Goal: Information Seeking & Learning: Learn about a topic

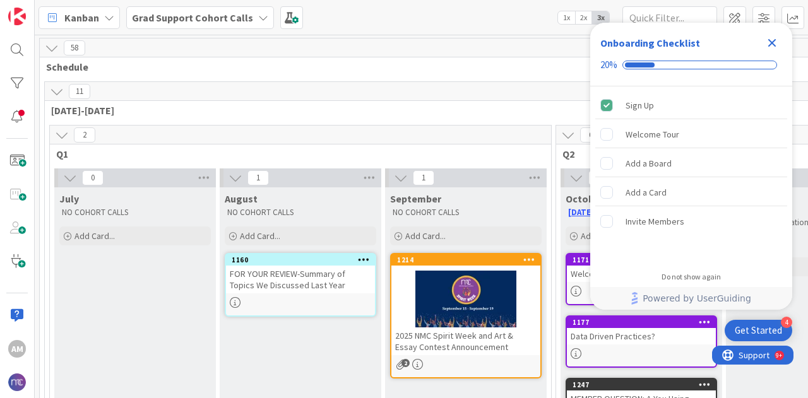
click at [776, 45] on icon "Close Checklist" at bounding box center [771, 42] width 15 height 15
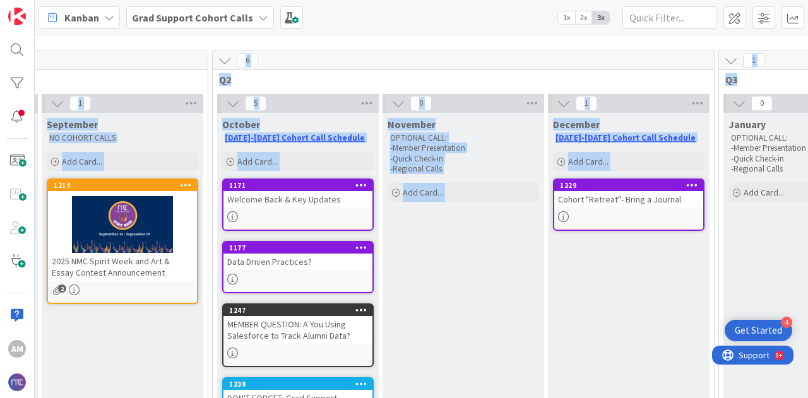
scroll to position [87, 543]
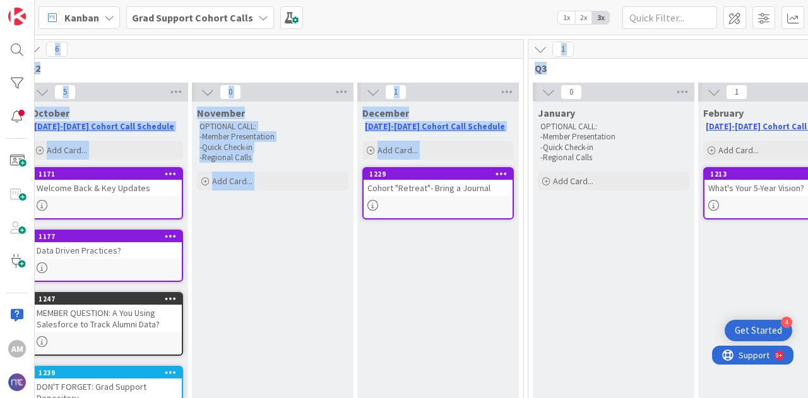
drag, startPoint x: 807, startPoint y: 68, endPoint x: 807, endPoint y: 83, distance: 15.1
click at [807, 83] on div "58 Schedule 11 [DATE]-[DATE] 2 Q1 0 July NO COHORT CALLS Add Card... [DATE] NO …" at bounding box center [421, 217] width 773 height 364
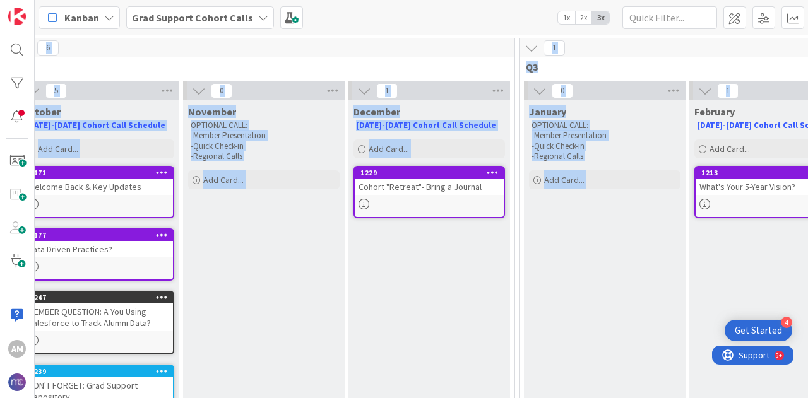
click at [496, 282] on div "December [DATE]-[DATE] Cohort Call Schedule Add Card... 1229 Cohort "Retreat"- …" at bounding box center [429, 306] width 162 height 412
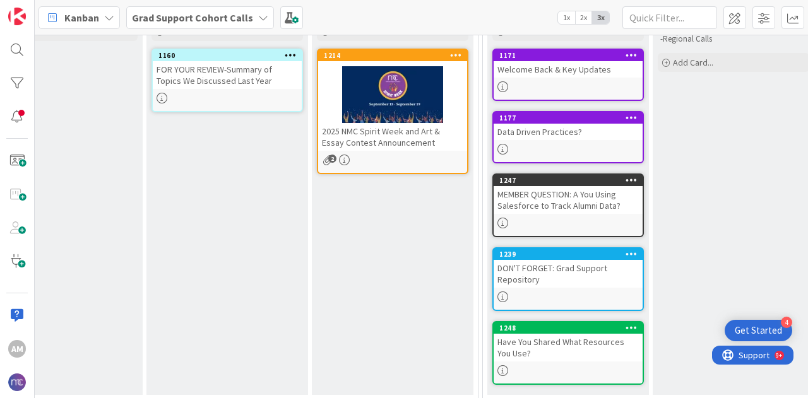
scroll to position [193, 73]
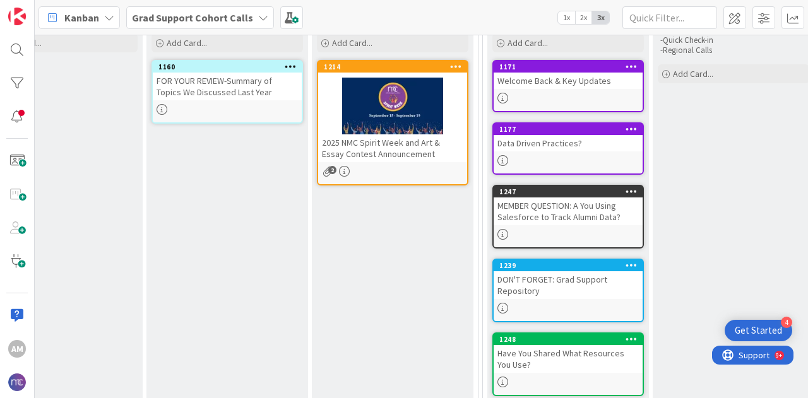
click at [510, 92] on div "1171 Welcome Back & Key Updates" at bounding box center [567, 86] width 151 height 52
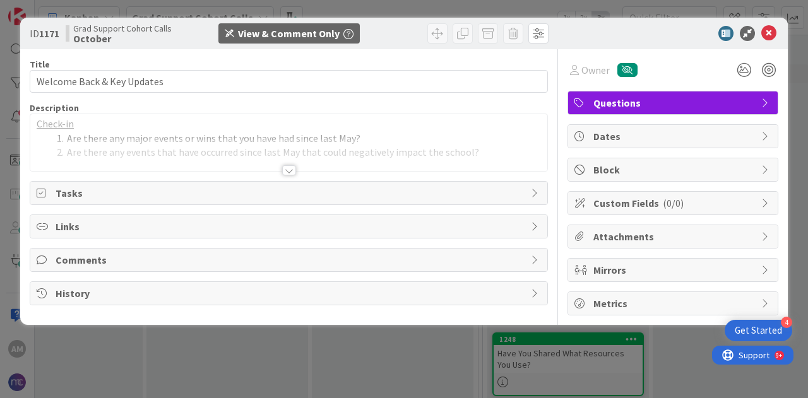
click at [297, 169] on div at bounding box center [288, 155] width 517 height 32
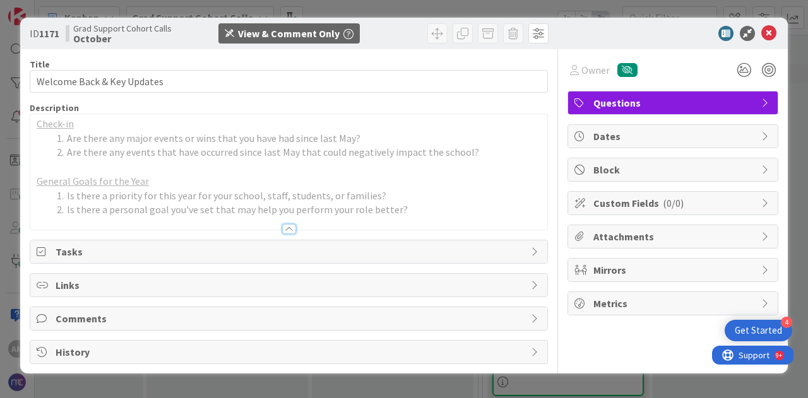
click at [469, 245] on span "Tasks" at bounding box center [290, 251] width 469 height 15
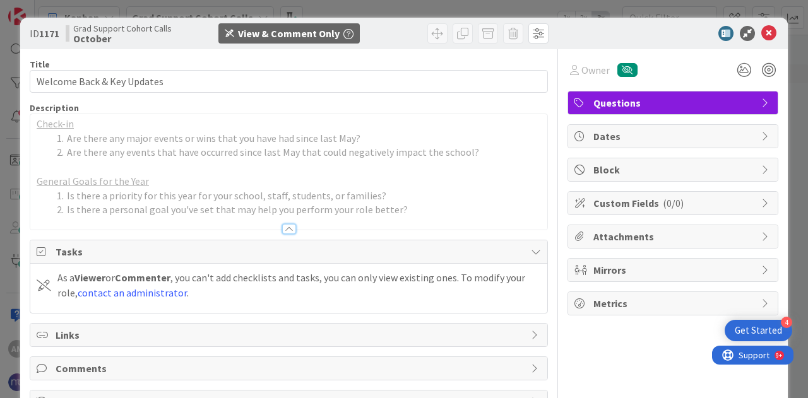
click at [469, 245] on span "Tasks" at bounding box center [290, 251] width 469 height 15
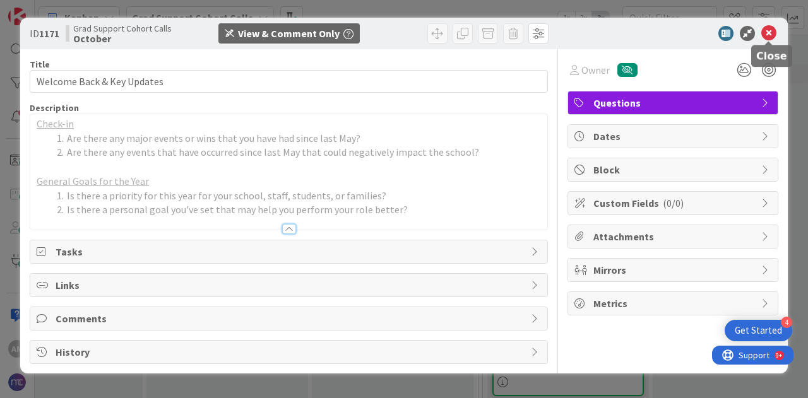
click at [773, 32] on icon at bounding box center [768, 33] width 15 height 15
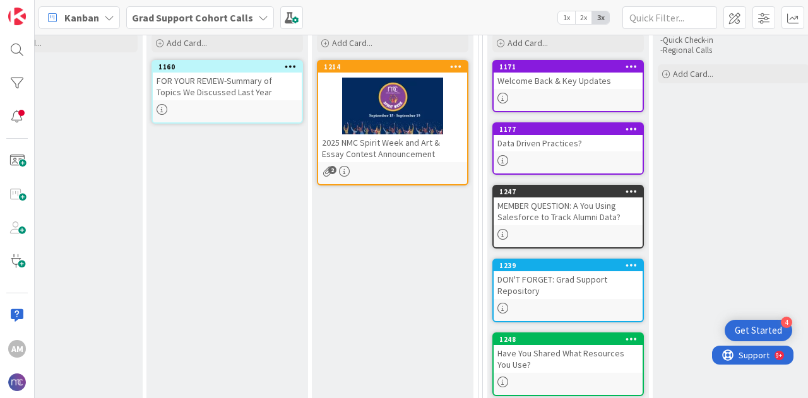
click at [558, 148] on div "Data Driven Practices?" at bounding box center [568, 143] width 149 height 16
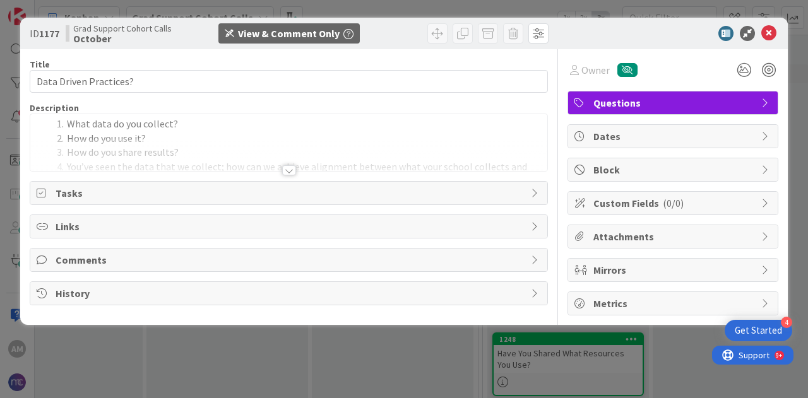
click at [290, 173] on div at bounding box center [289, 170] width 14 height 10
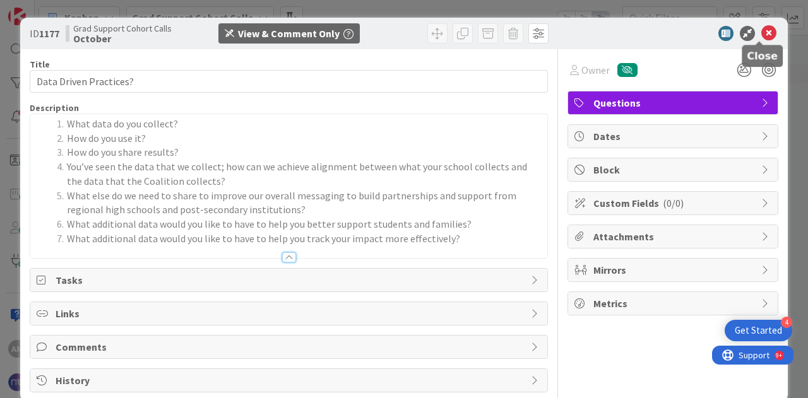
click at [761, 35] on icon at bounding box center [768, 33] width 15 height 15
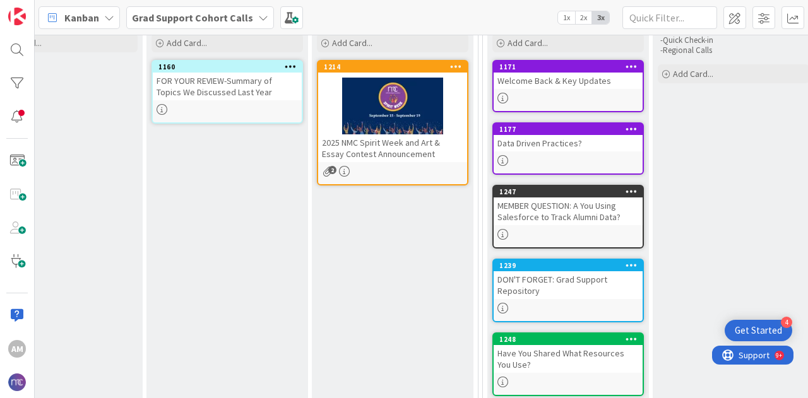
click at [591, 216] on div "MEMBER QUESTION: A You Using Salesforce to Track Alumni Data?" at bounding box center [568, 212] width 149 height 28
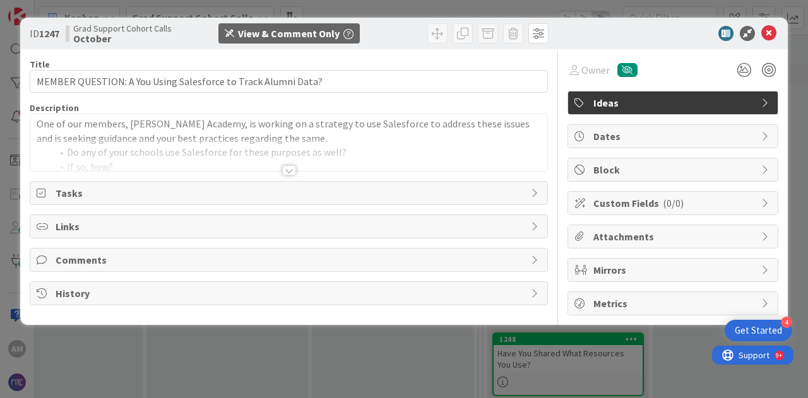
click at [288, 169] on div at bounding box center [289, 170] width 14 height 10
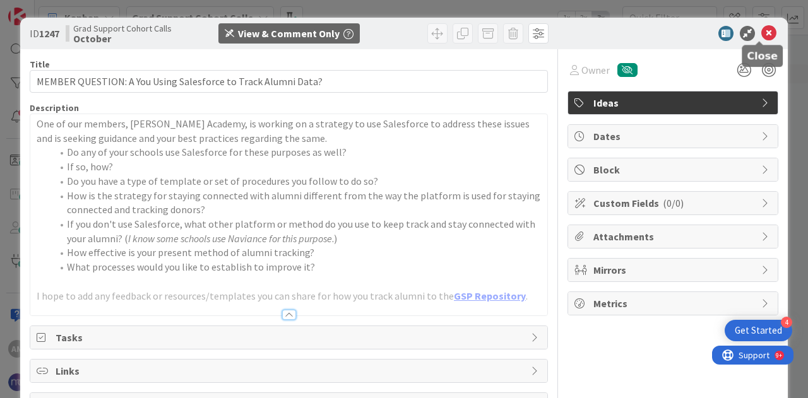
click at [761, 30] on icon at bounding box center [768, 33] width 15 height 15
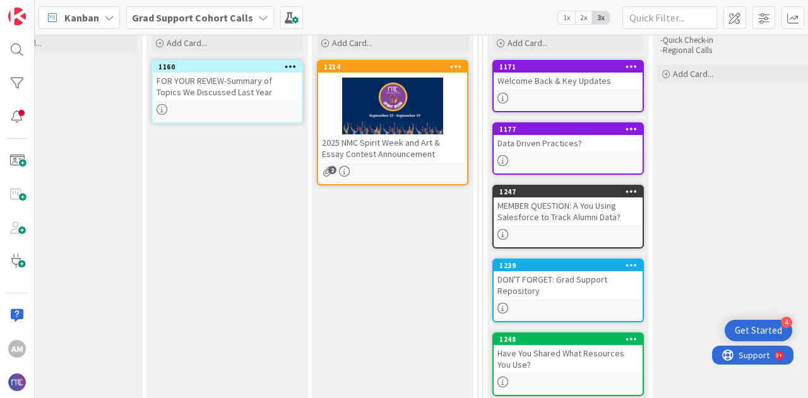
click at [546, 303] on div at bounding box center [568, 308] width 149 height 11
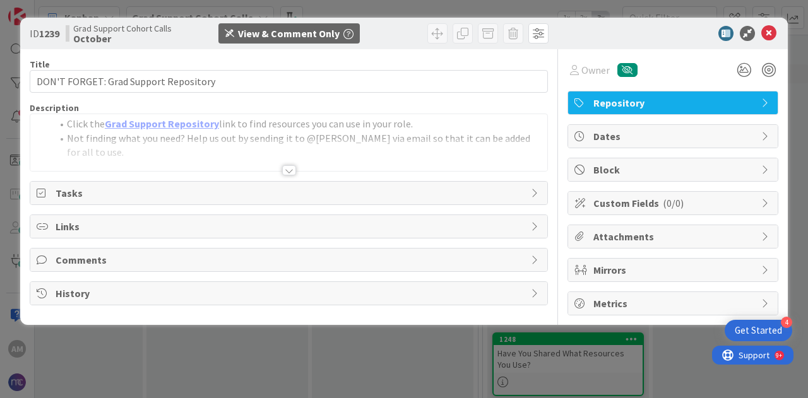
click at [290, 168] on div at bounding box center [289, 170] width 14 height 10
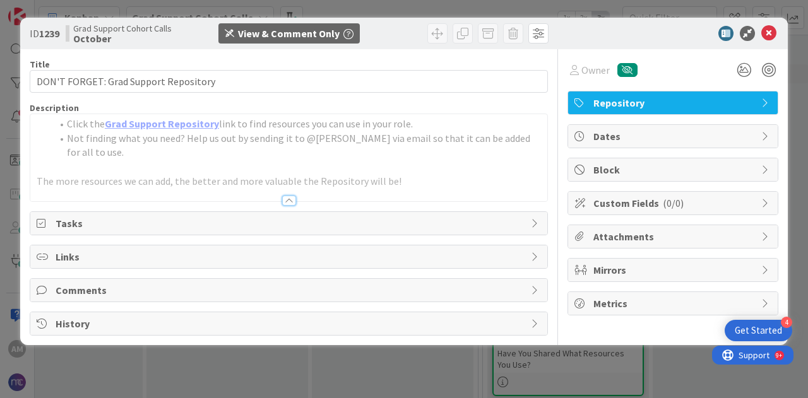
click at [181, 124] on link "Grad Support Repository" at bounding box center [162, 123] width 114 height 13
click at [776, 32] on icon at bounding box center [768, 33] width 15 height 15
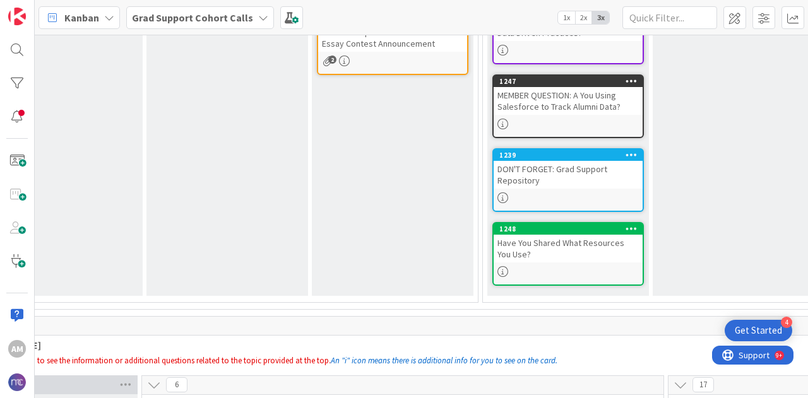
scroll to position [316, 73]
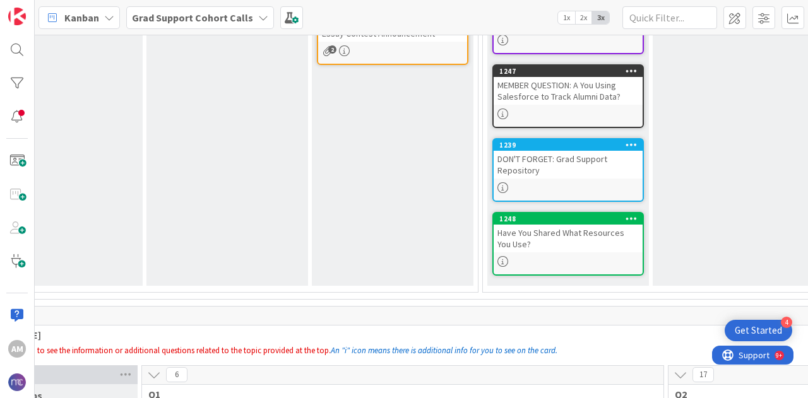
drag, startPoint x: 807, startPoint y: 109, endPoint x: 807, endPoint y: 131, distance: 22.1
click at [807, 131] on div "58 Schedule 11 [DATE]-[DATE] 2 Q1 0 July NO COHORT CALLS Add Card... [DATE] NO …" at bounding box center [421, 217] width 773 height 364
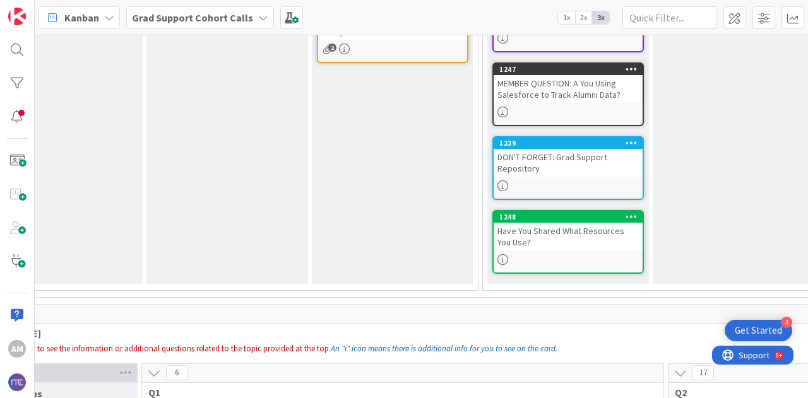
click at [585, 244] on div "Have You Shared What Resources You Use?" at bounding box center [568, 237] width 149 height 28
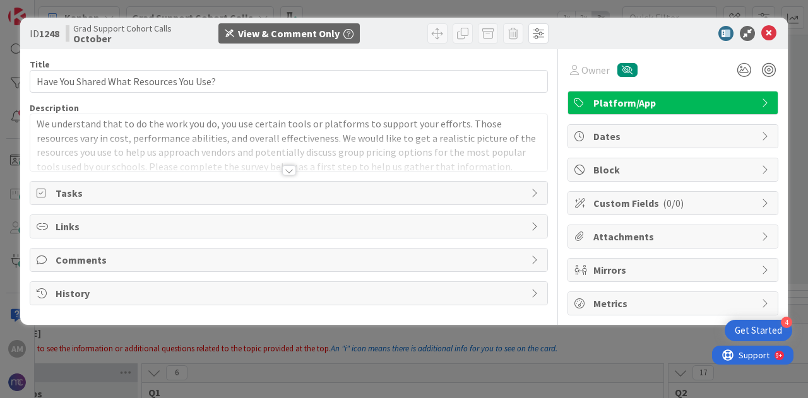
click at [283, 172] on div at bounding box center [289, 170] width 14 height 10
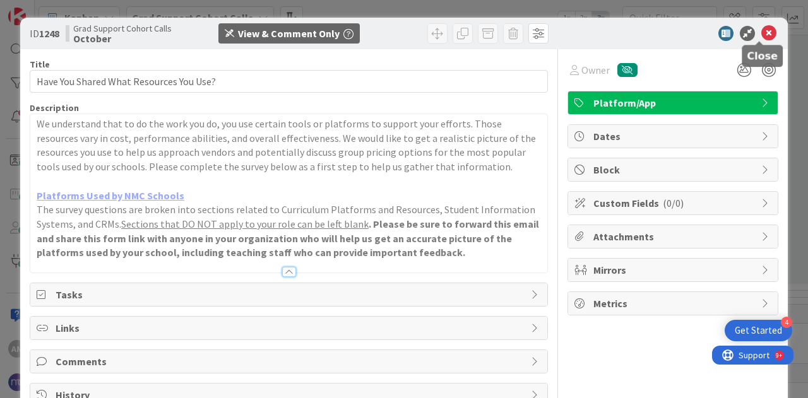
click at [763, 36] on icon at bounding box center [768, 33] width 15 height 15
